Goal: Task Accomplishment & Management: Use online tool/utility

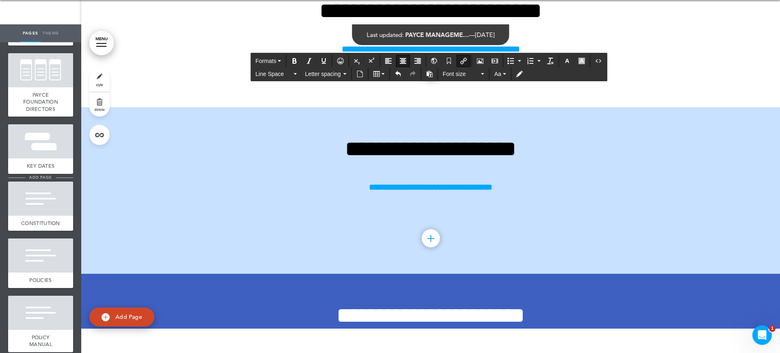
scroll to position [762, 0]
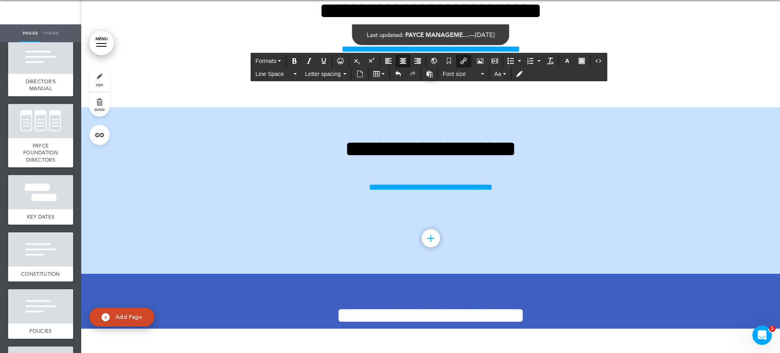
drag, startPoint x: 54, startPoint y: 132, endPoint x: 69, endPoint y: 136, distance: 15.4
click at [54, 132] on div at bounding box center [40, 121] width 65 height 34
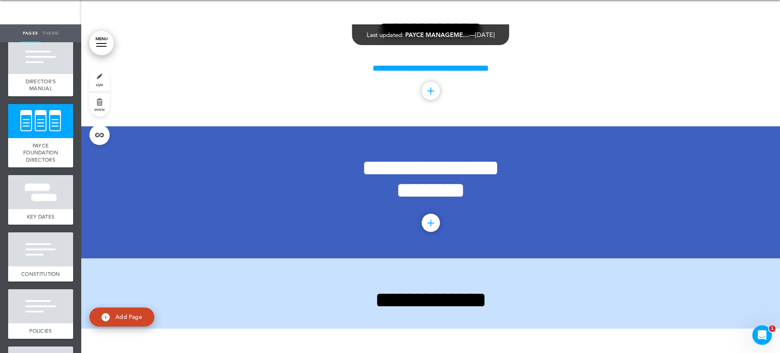
scroll to position [13095, 0]
click at [49, 163] on span "PAYCE FOUNDATION DIRECTORS" at bounding box center [40, 152] width 35 height 21
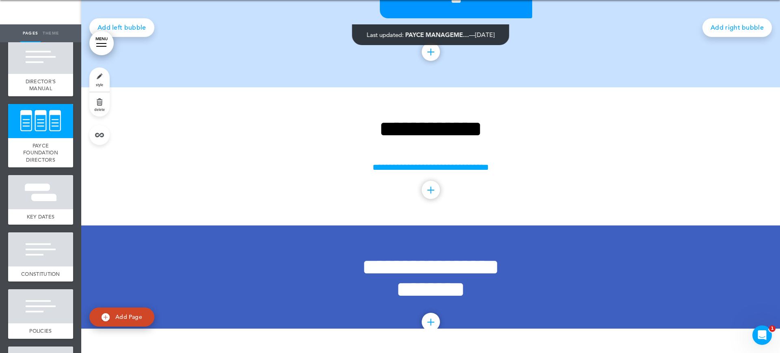
scroll to position [12994, 0]
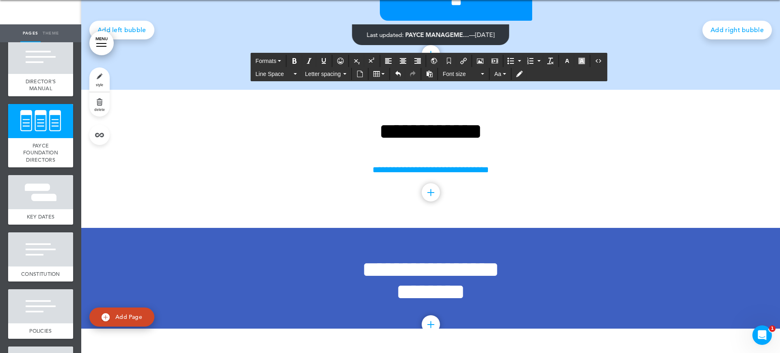
drag, startPoint x: 605, startPoint y: 149, endPoint x: 483, endPoint y: 134, distance: 123.1
click at [55, 130] on div at bounding box center [40, 121] width 65 height 34
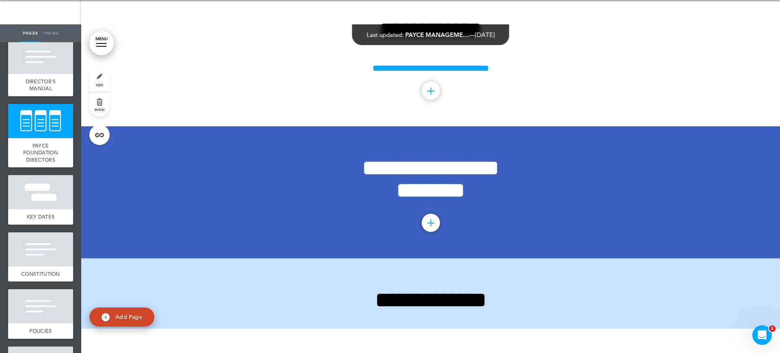
scroll to position [13095, 0]
click at [103, 77] on link "style" at bounding box center [99, 79] width 20 height 24
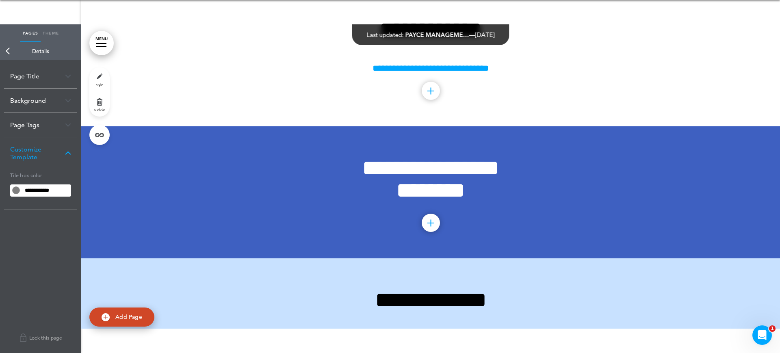
click at [47, 77] on div "Page Title" at bounding box center [40, 76] width 73 height 24
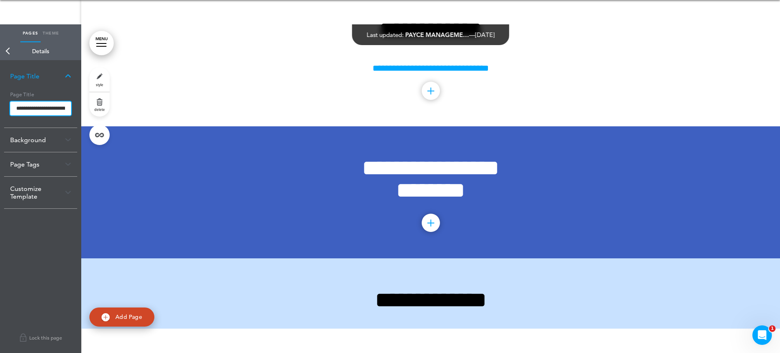
scroll to position [0, 35]
drag, startPoint x: 64, startPoint y: 108, endPoint x: 74, endPoint y: 108, distance: 10.6
click at [74, 108] on div "**********" at bounding box center [40, 108] width 73 height 40
click at [59, 107] on input "**********" at bounding box center [40, 109] width 61 height 15
drag, startPoint x: 35, startPoint y: 107, endPoint x: 86, endPoint y: 105, distance: 50.8
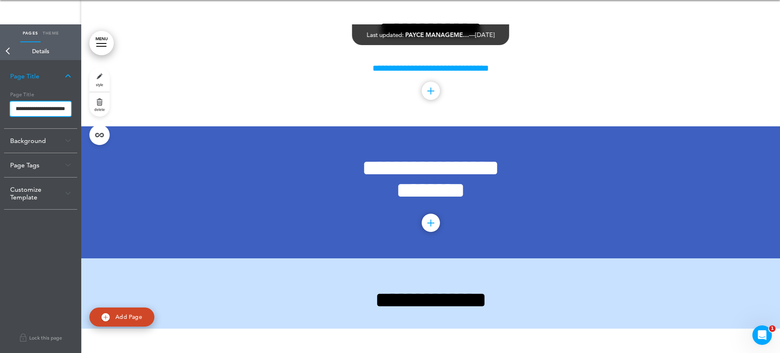
click at [86, 105] on div "Pages Theme add page Welcome add page Welcome add page MISSION STATEMENT add pa…" at bounding box center [390, 152] width 780 height 353
type input "**********"
click at [174, 53] on body "Make this page common so it is available in other handbooks. This handbook [GEO…" at bounding box center [390, 152] width 780 height 353
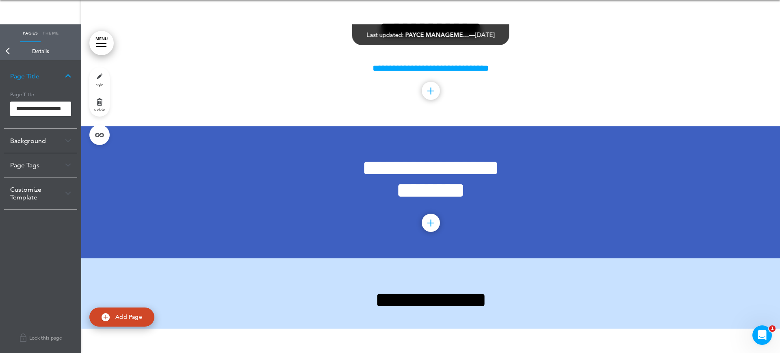
click at [5, 51] on link "Back" at bounding box center [8, 51] width 16 height 18
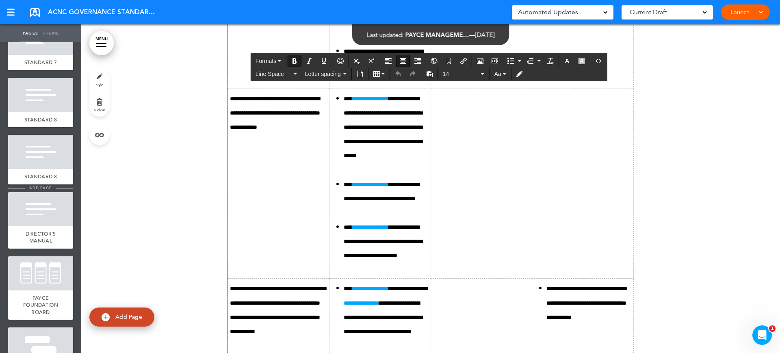
scroll to position [711, 0]
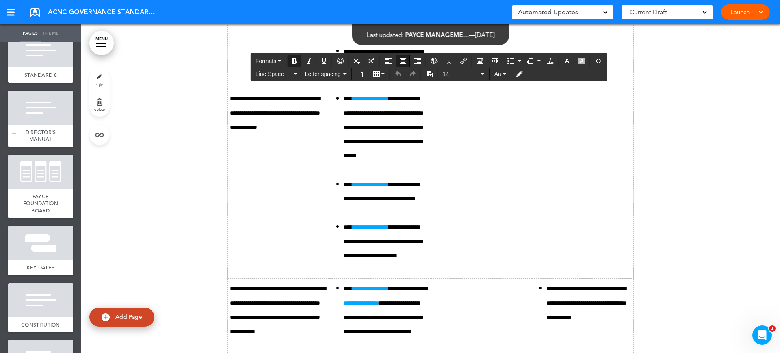
click at [48, 107] on div at bounding box center [40, 108] width 65 height 34
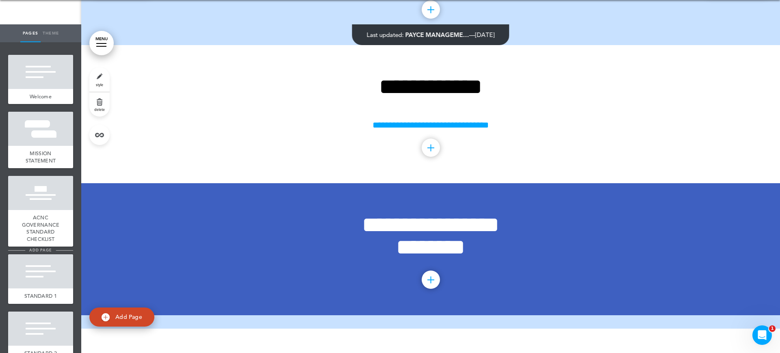
scroll to position [51, 0]
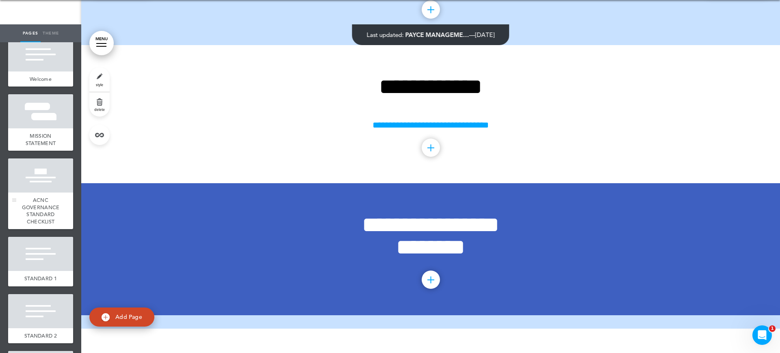
click at [43, 168] on div at bounding box center [40, 175] width 65 height 34
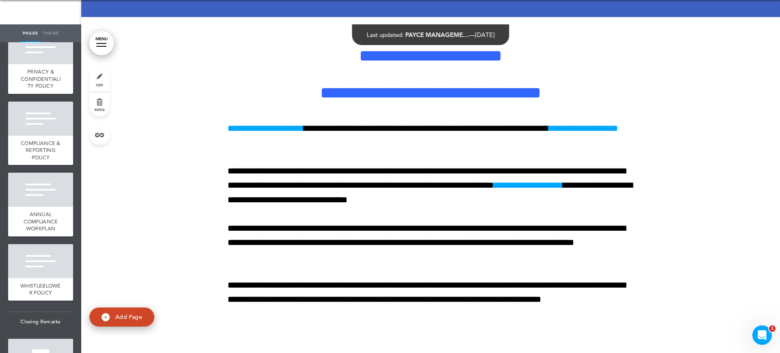
scroll to position [2031, 0]
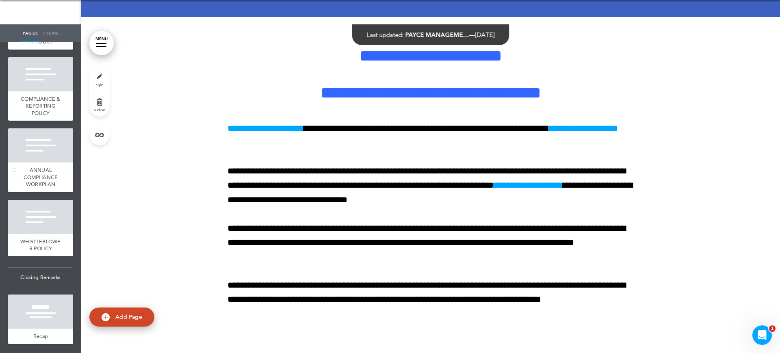
click at [47, 162] on div at bounding box center [40, 145] width 65 height 34
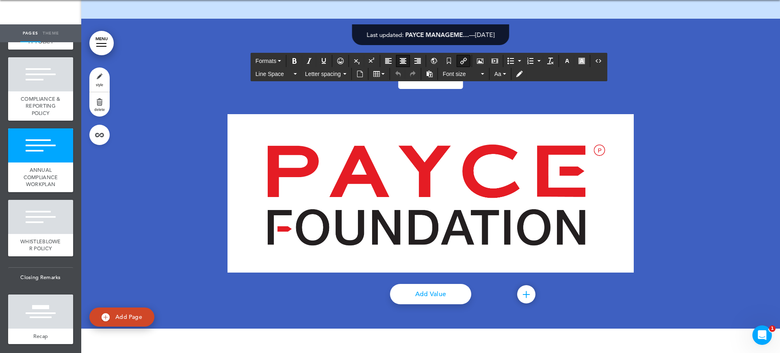
drag, startPoint x: 356, startPoint y: 101, endPoint x: 356, endPoint y: 82, distance: 18.7
drag, startPoint x: 555, startPoint y: 180, endPoint x: 547, endPoint y: 179, distance: 7.4
